Goal: Information Seeking & Learning: Find specific fact

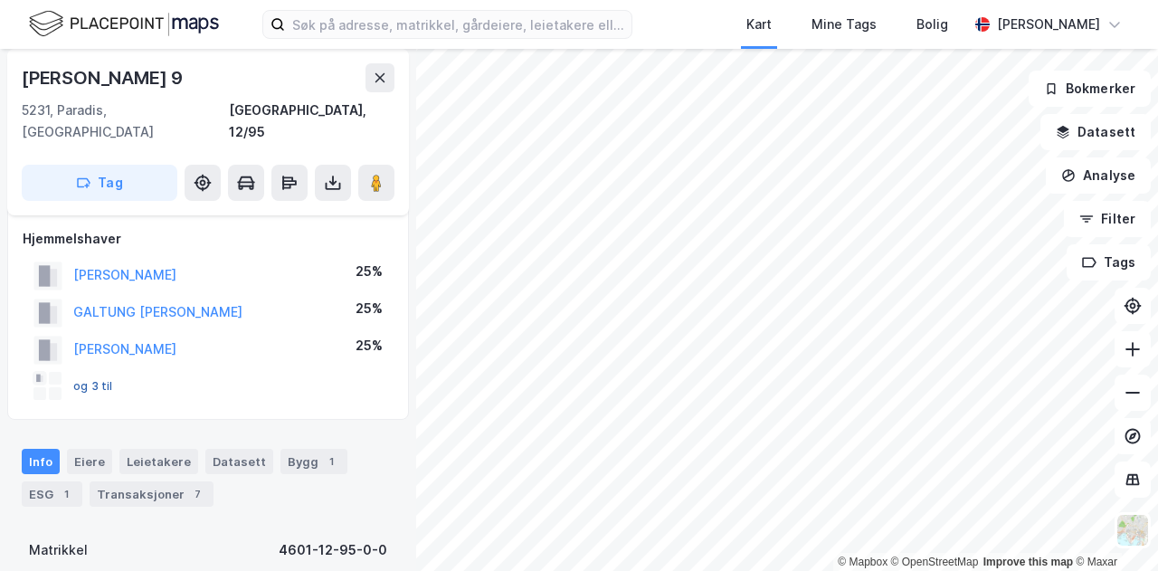
click at [0, 0] on button "og 3 til" at bounding box center [0, 0] width 0 height 0
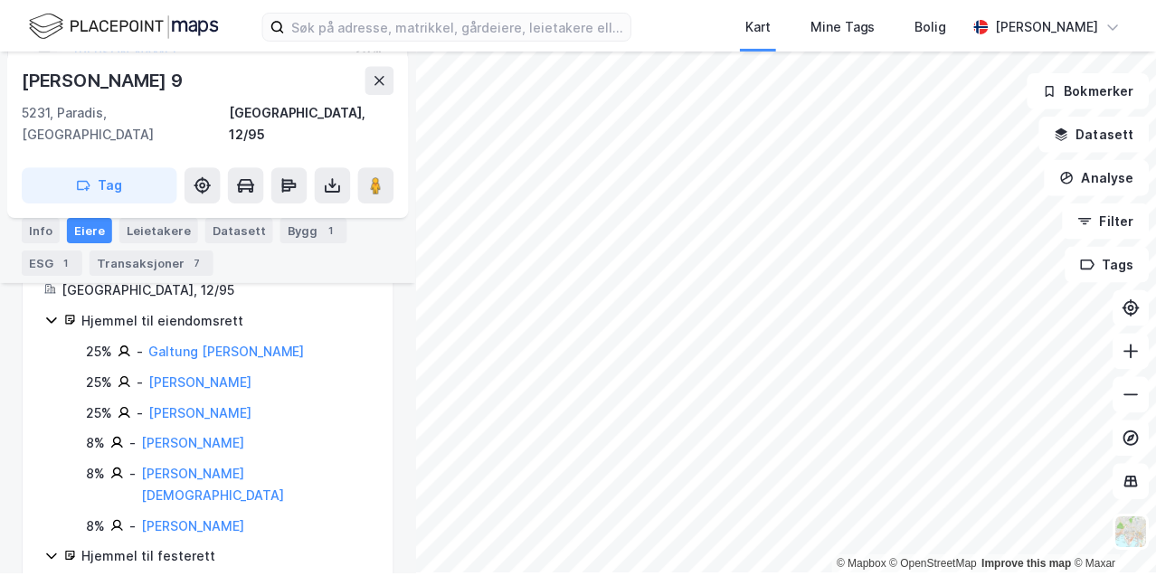
scroll to position [414, 0]
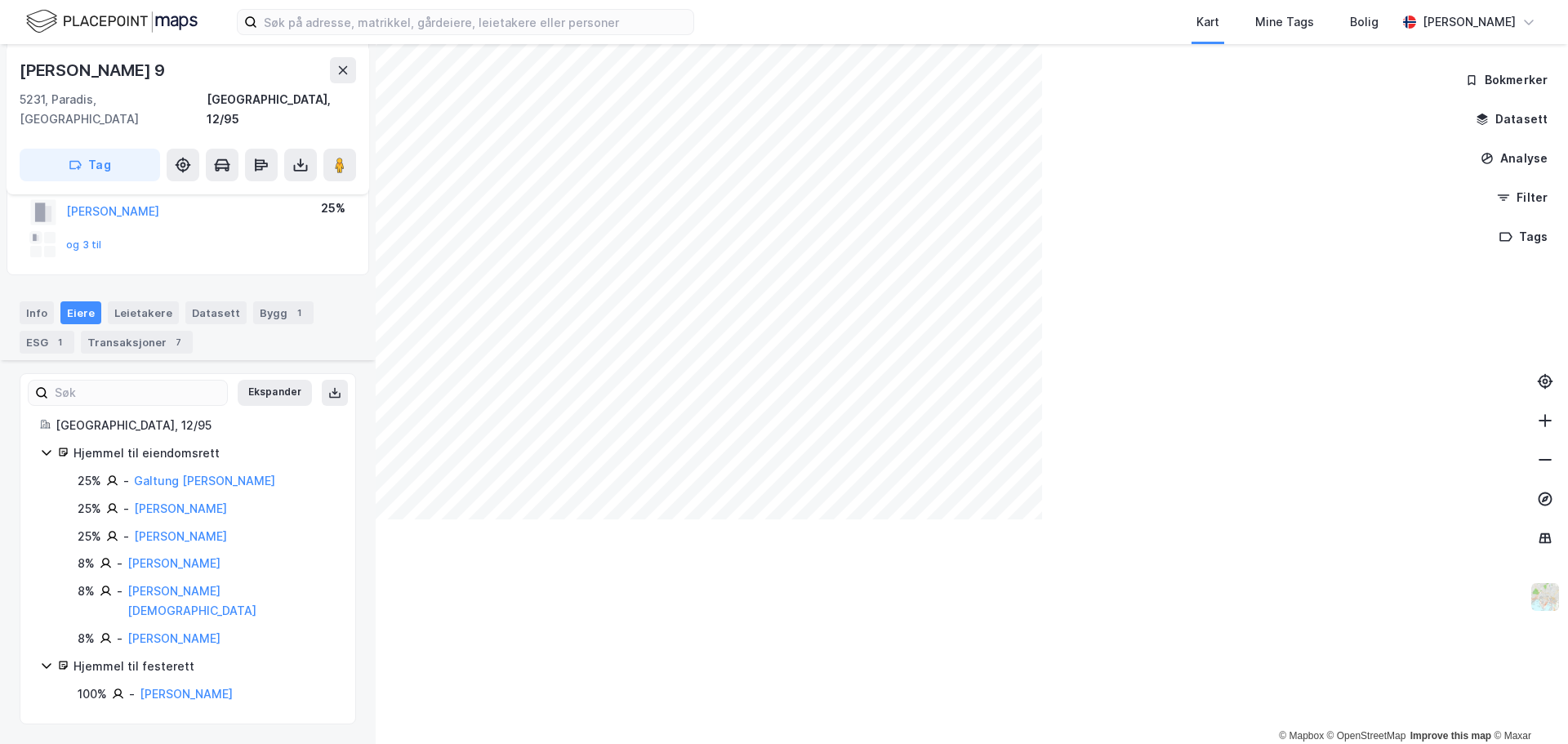
scroll to position [146, 0]
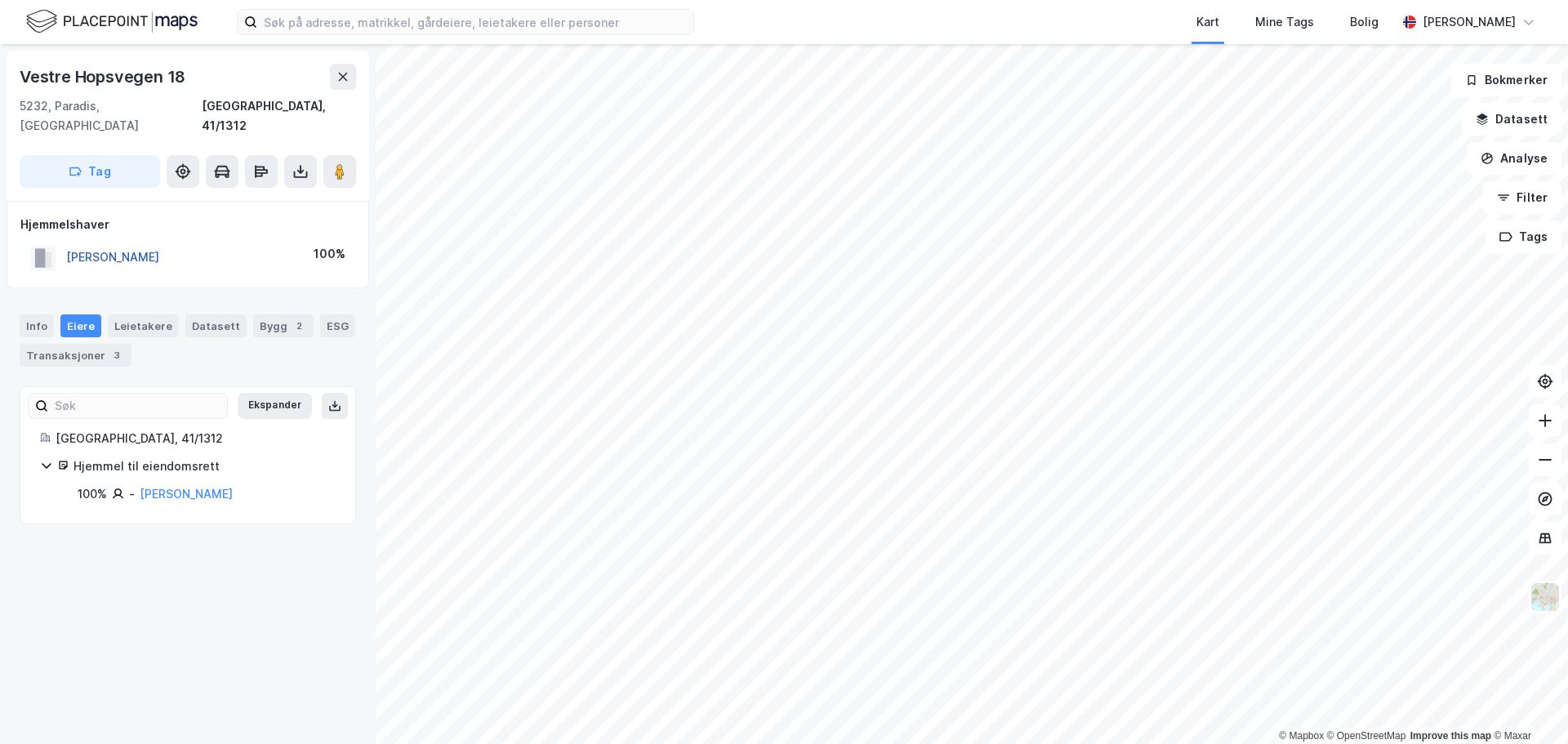
click at [0, 0] on button "[PERSON_NAME]" at bounding box center [0, 0] width 0 height 0
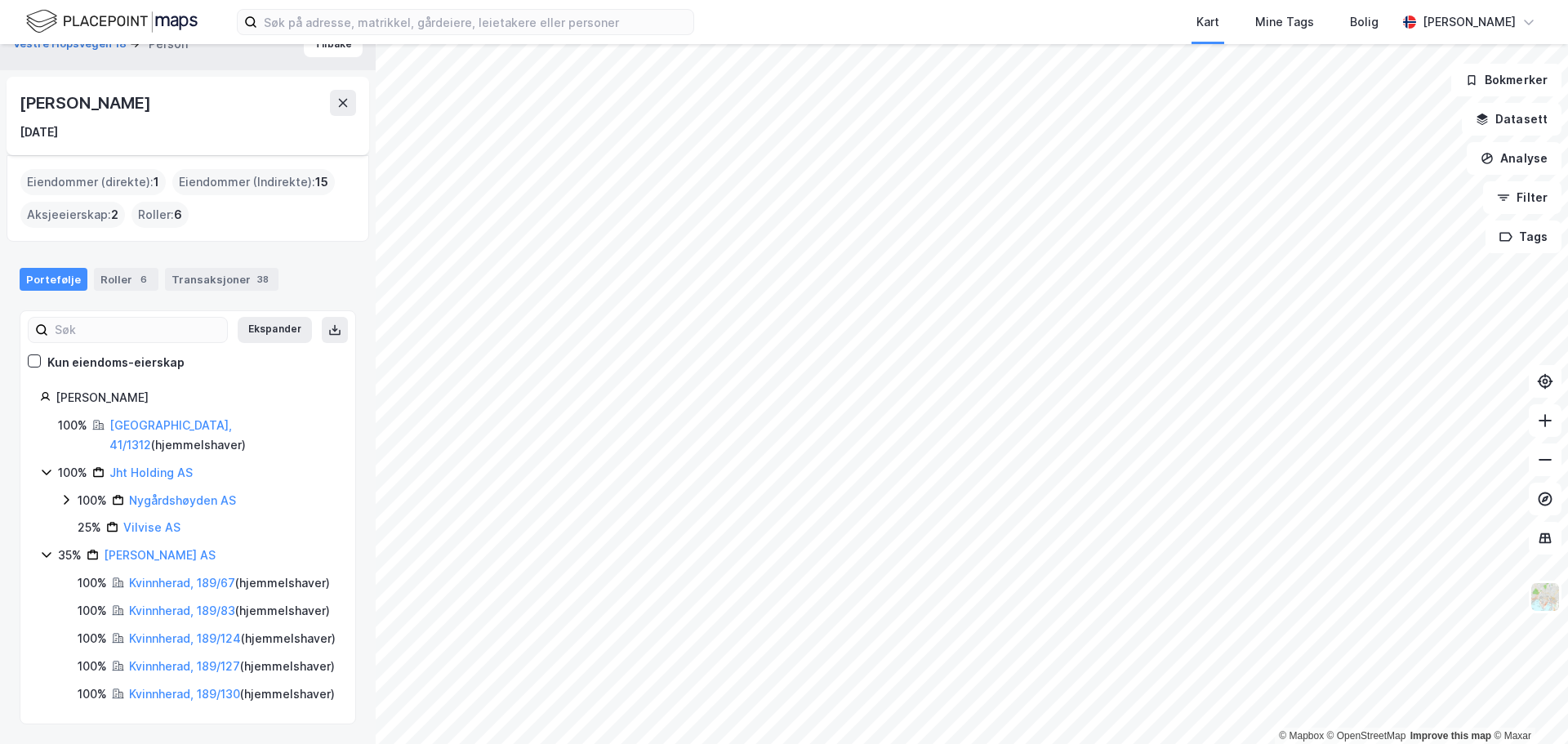
scroll to position [81, 0]
click at [338, 97] on icon at bounding box center [343, 103] width 13 height 13
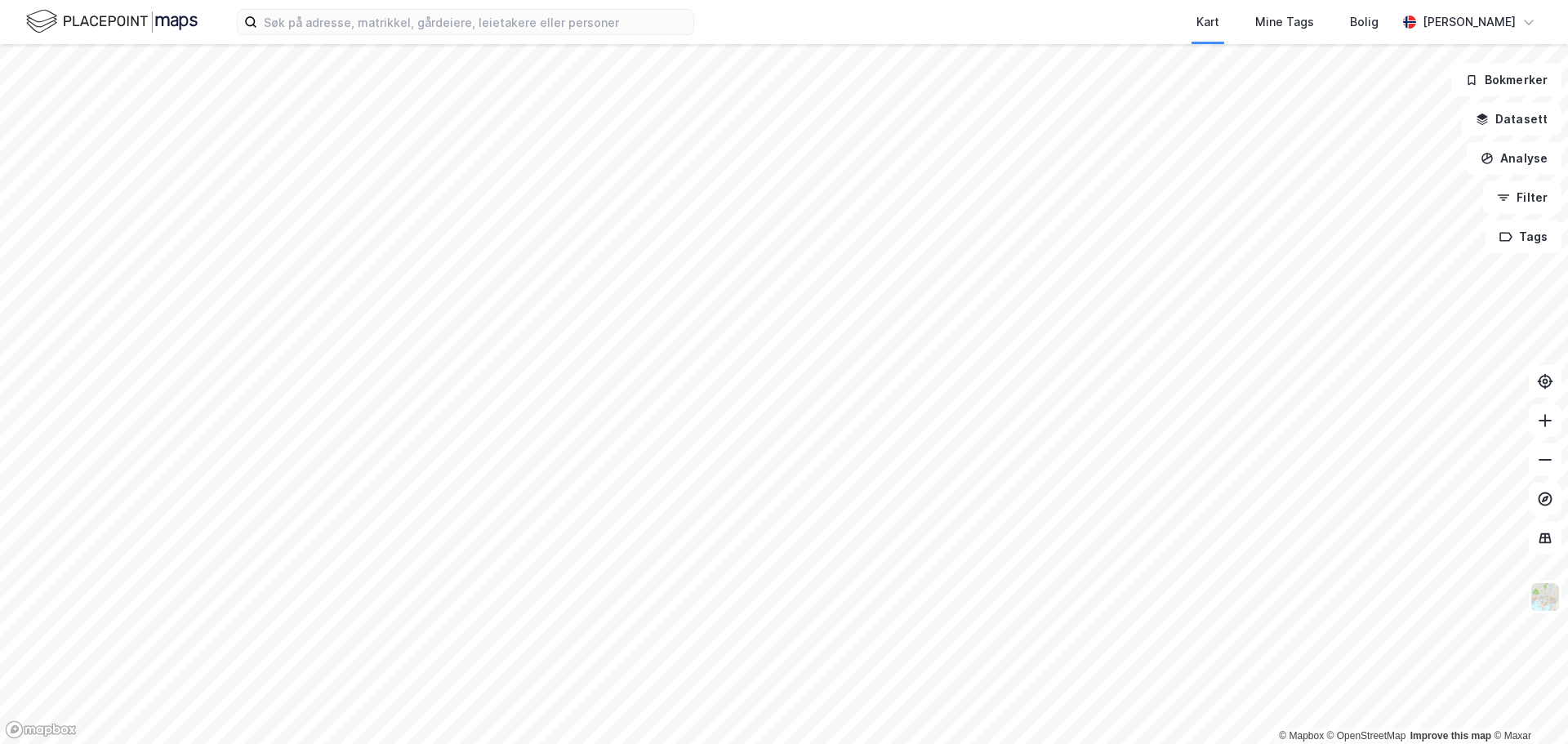
click at [645, 743] on html "Kart Mine Tags Bolig [PERSON_NAME] © Mapbox © OpenStreetMap Improve this map © …" at bounding box center [784, 372] width 1568 height 744
